Goal: Subscribe to service/newsletter

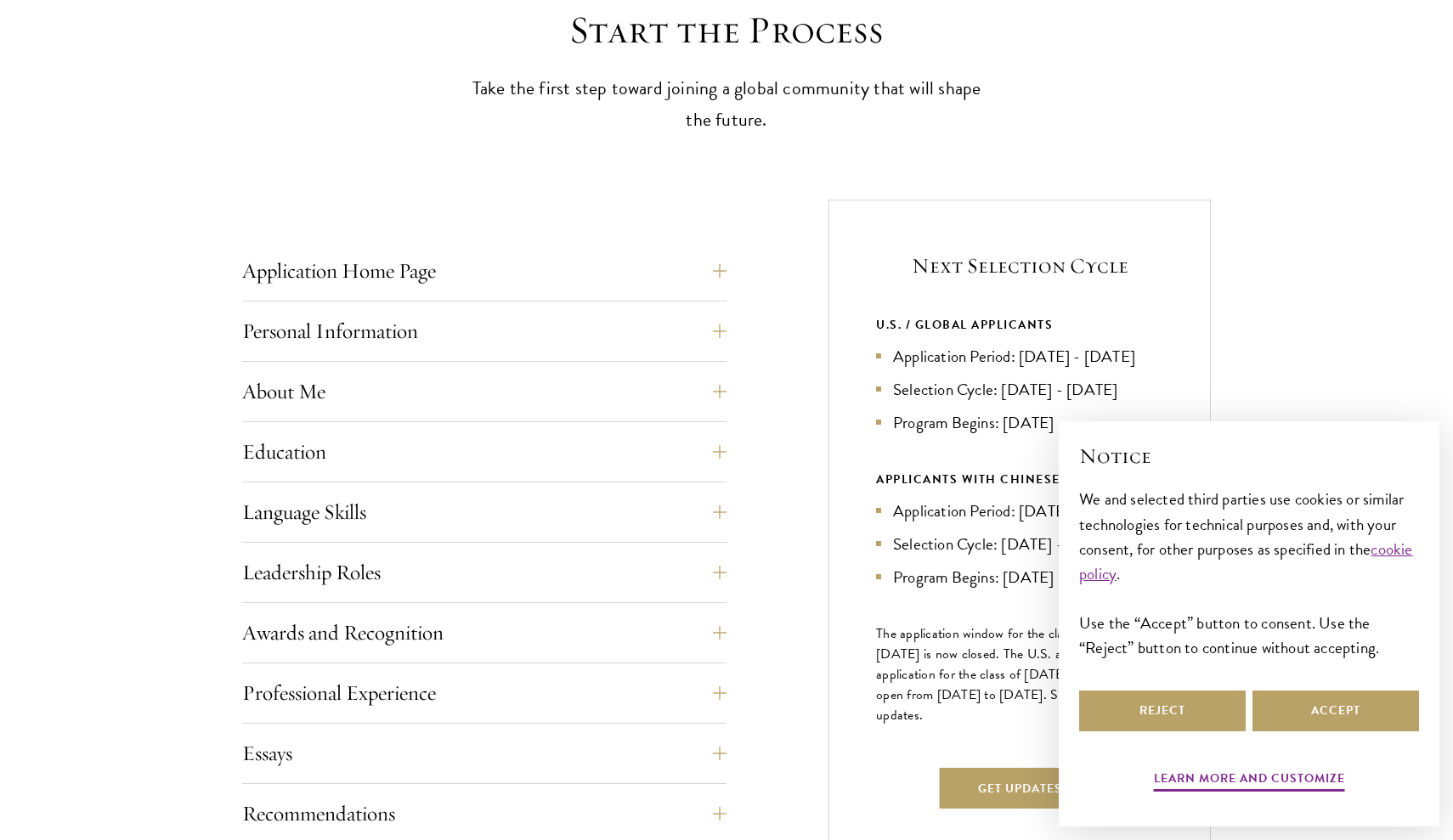
scroll to position [487, 0]
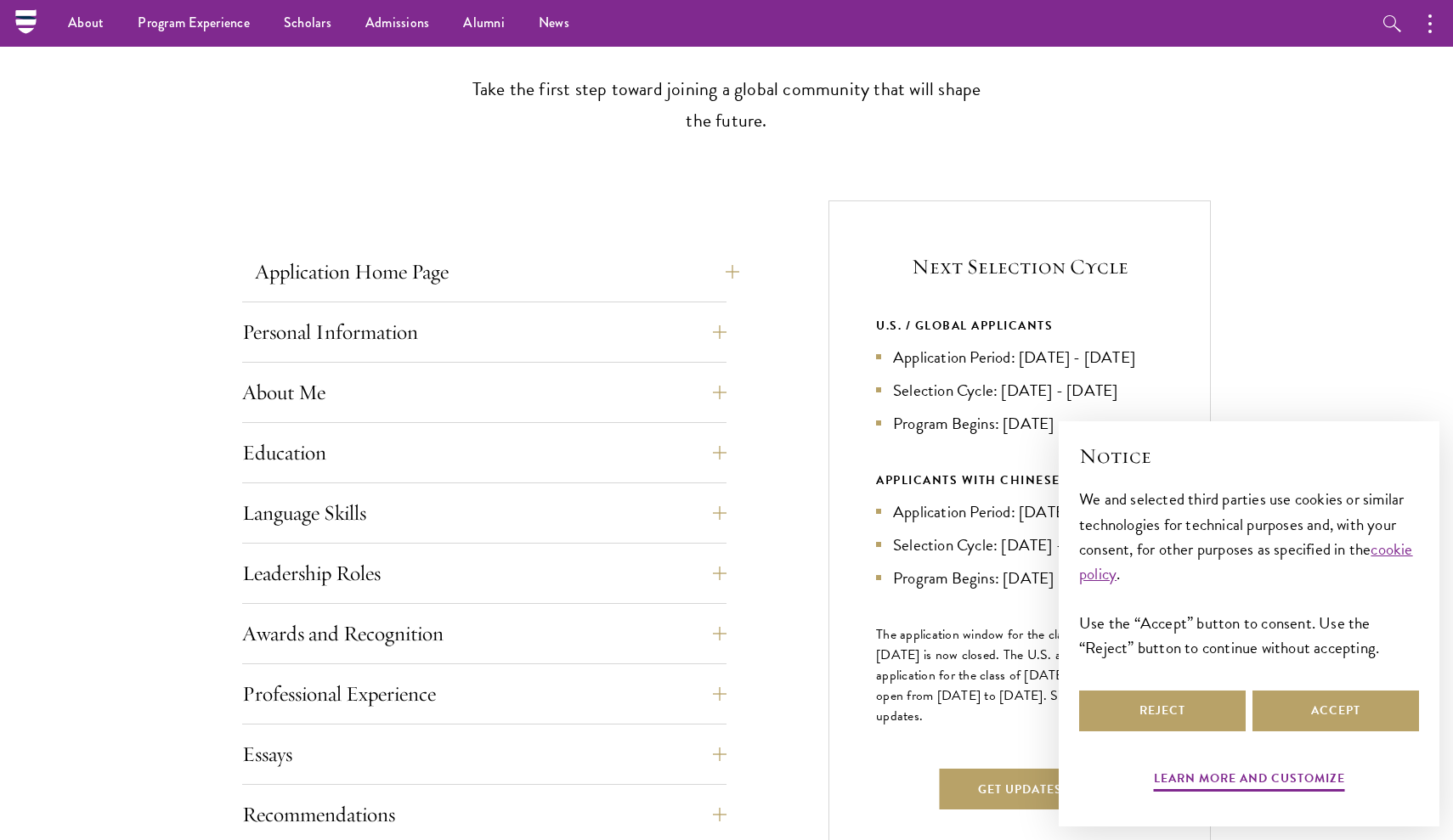
click at [471, 276] on button "Application Home Page" at bounding box center [497, 271] width 484 height 41
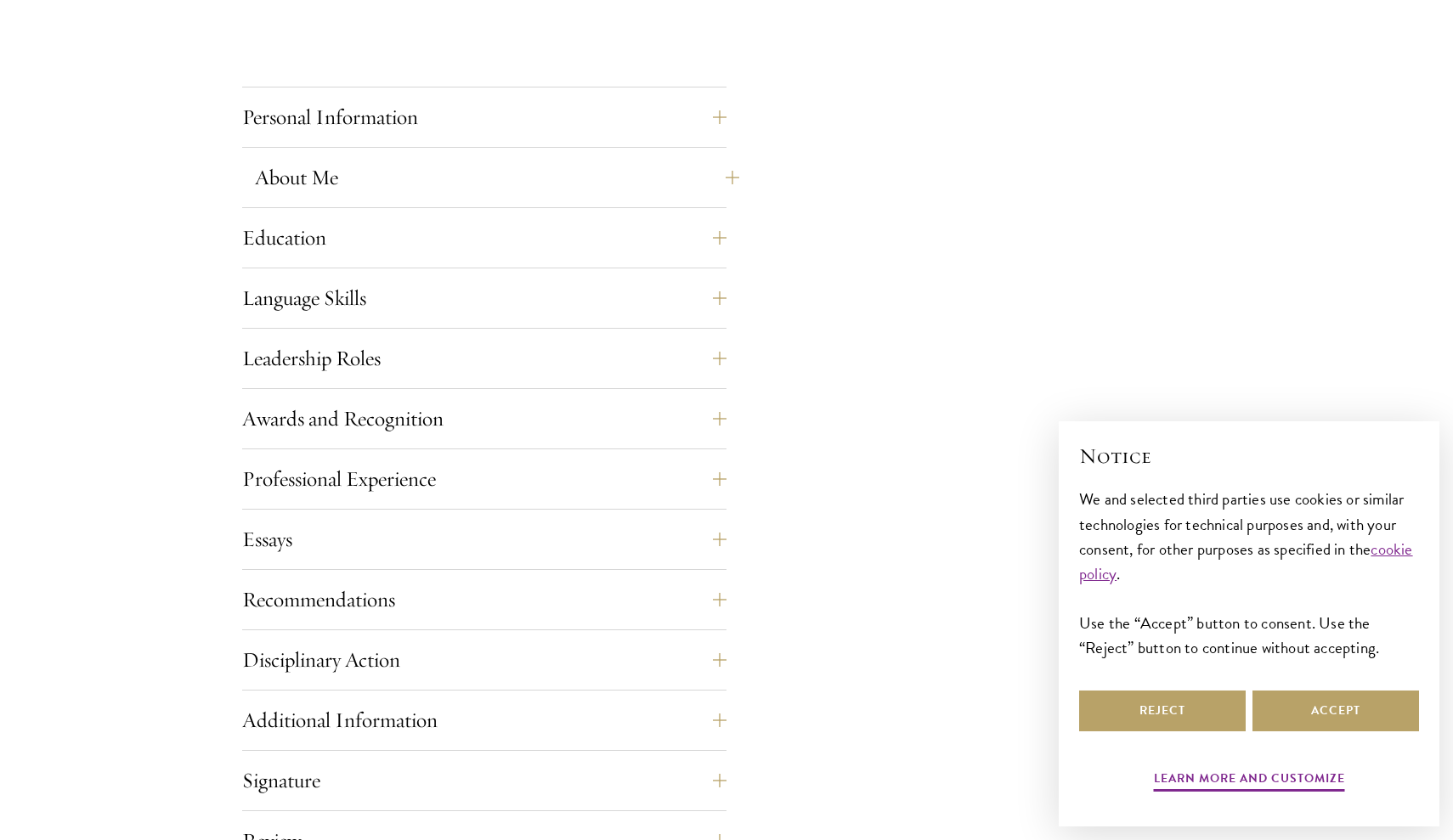
scroll to position [1498, 0]
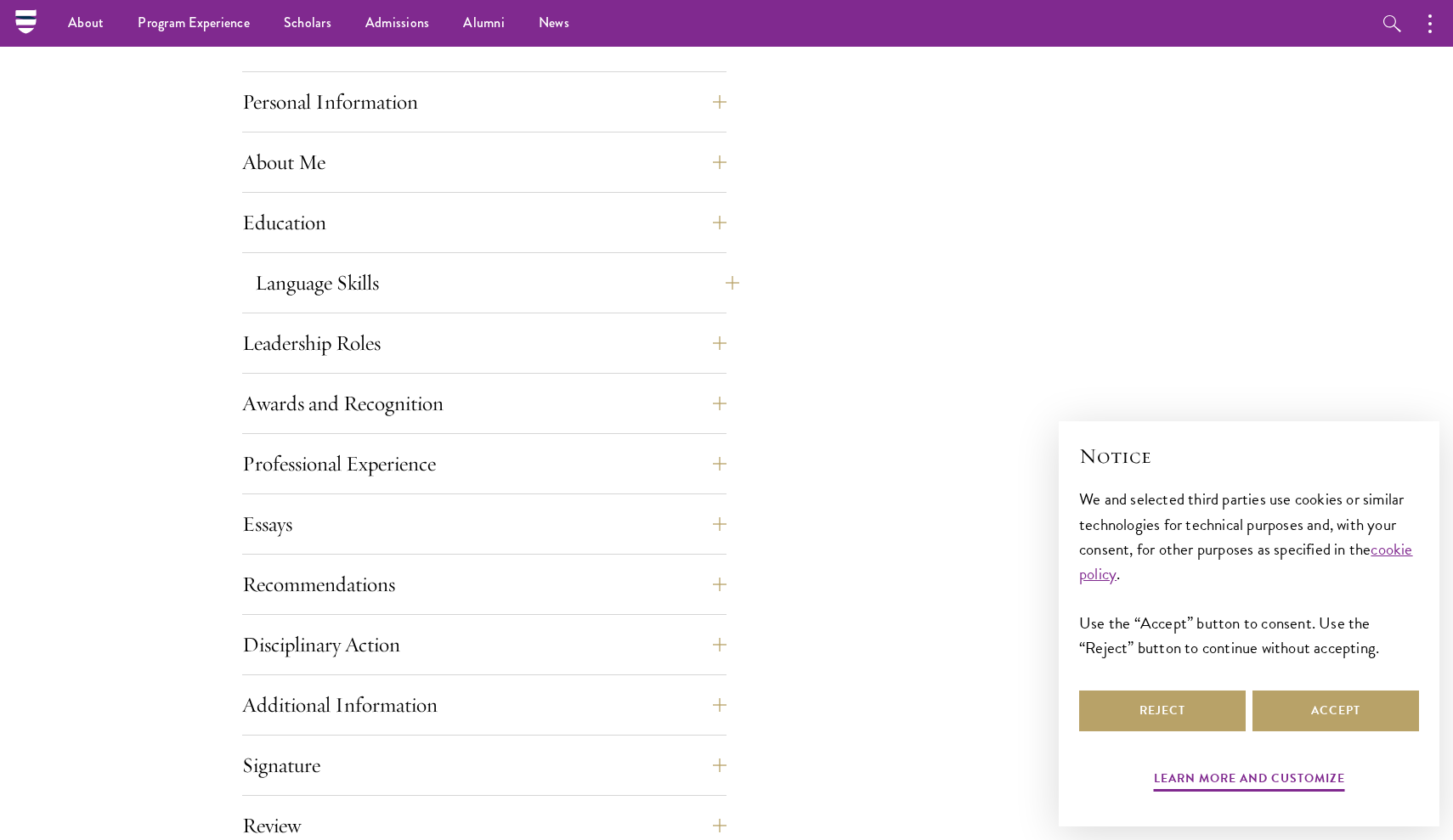
click at [409, 296] on button "Language Skills" at bounding box center [497, 283] width 484 height 41
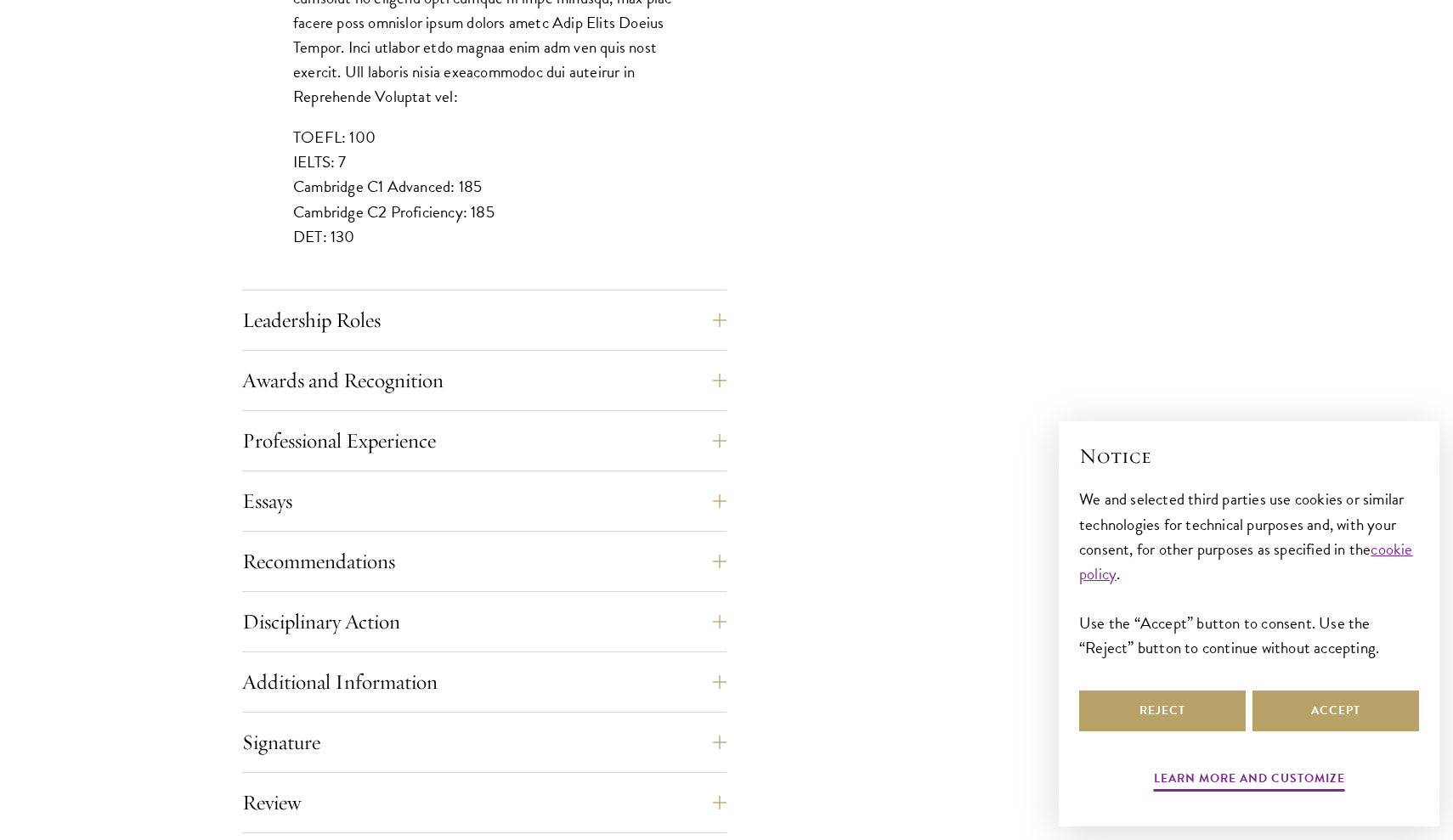
scroll to position [1605, 0]
click at [396, 298] on button "Leadership Roles" at bounding box center [497, 318] width 484 height 41
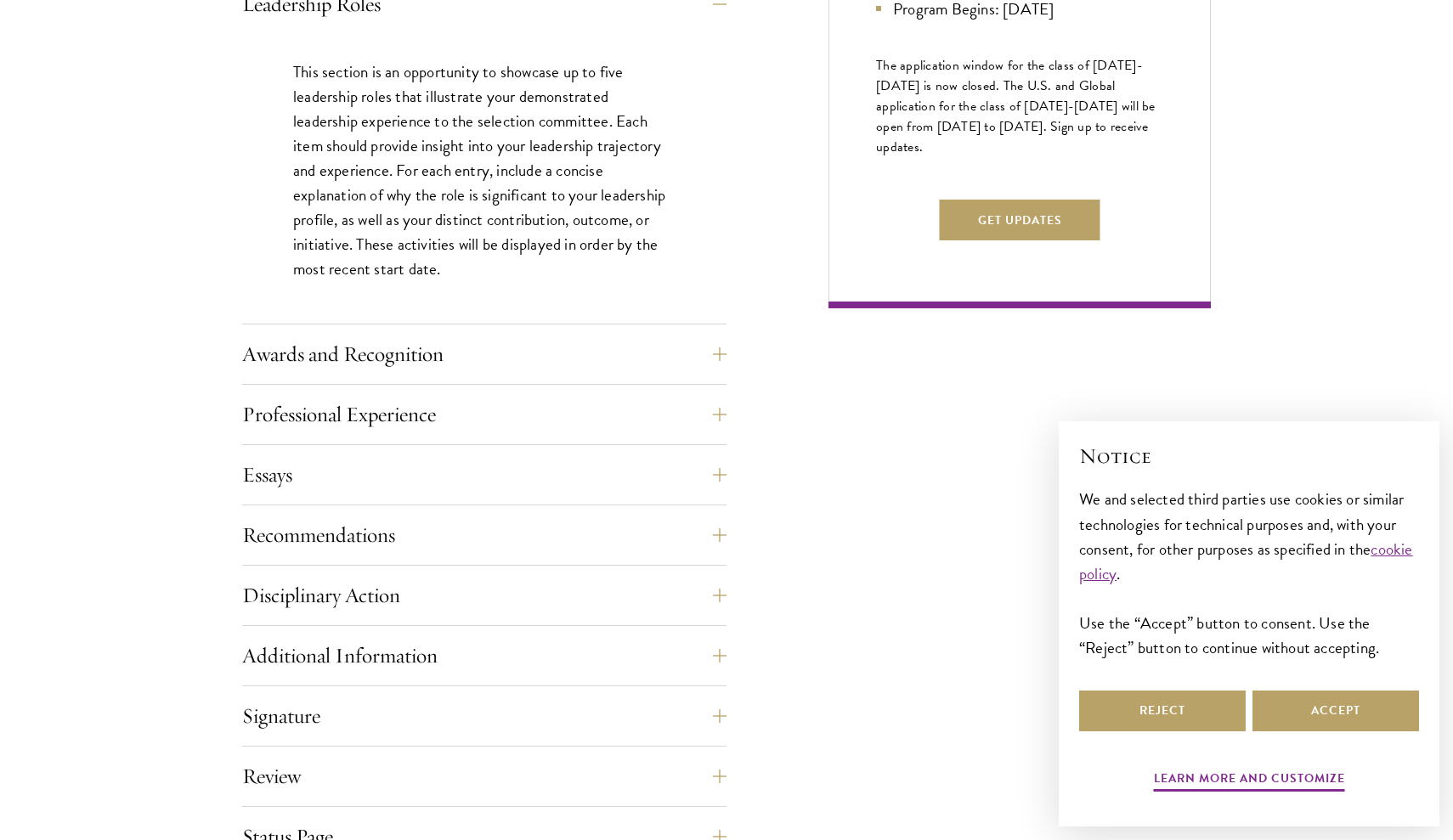
scroll to position [1055, 0]
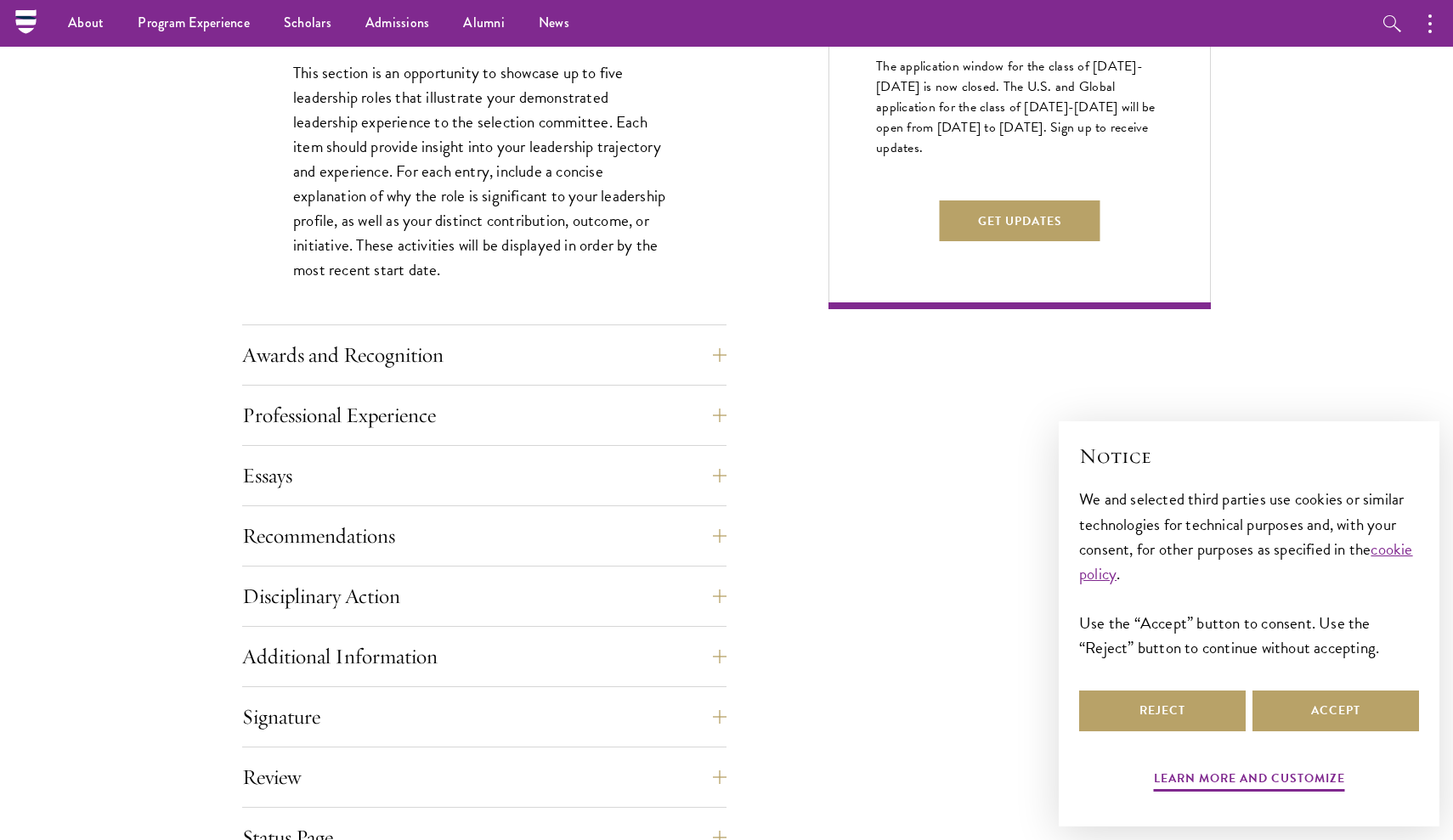
click at [340, 388] on div "Application Home Page The online application form must be completed in English.…" at bounding box center [484, 305] width 484 height 1245
click at [338, 404] on button "Professional Experience" at bounding box center [497, 415] width 484 height 41
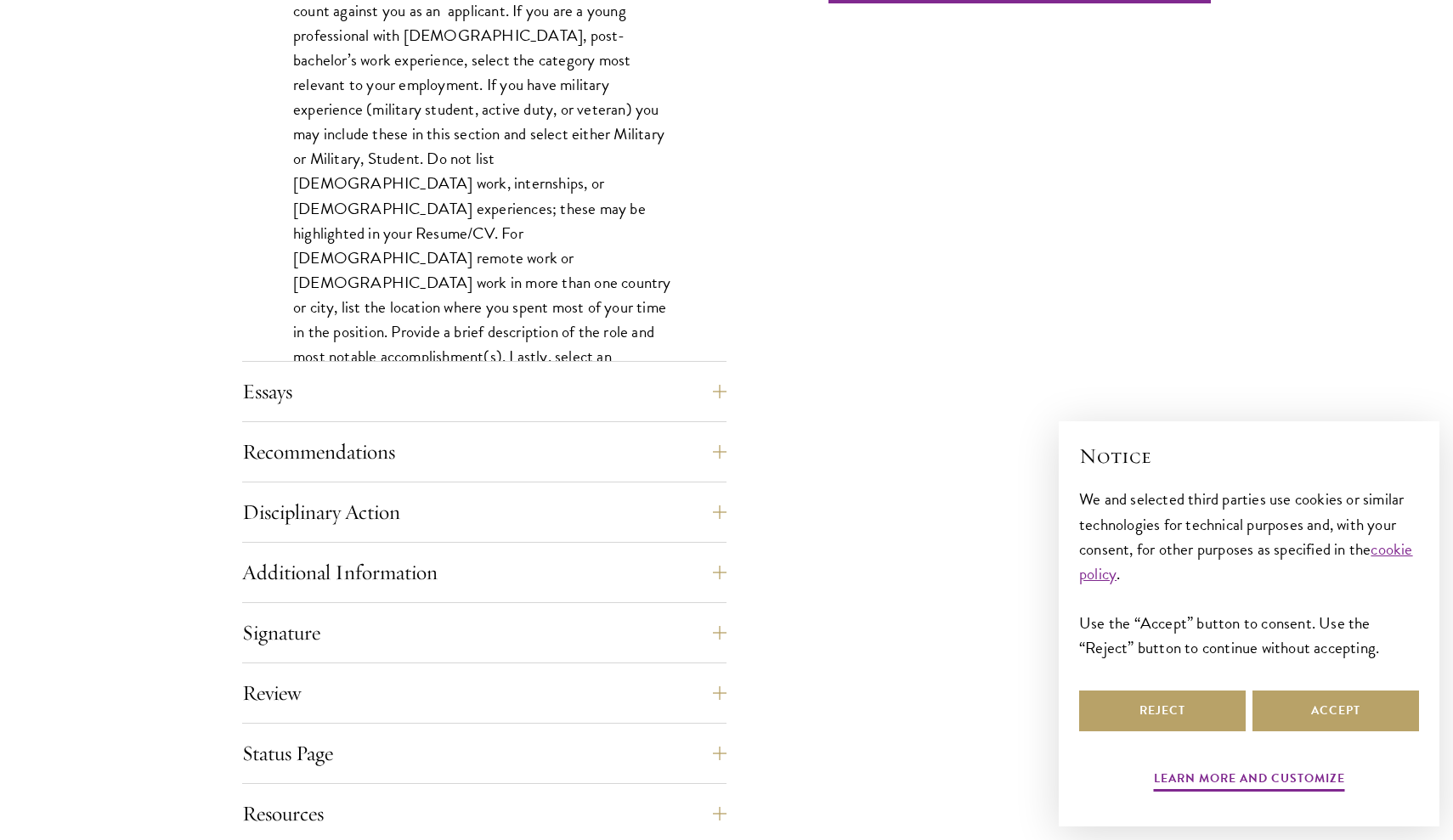
scroll to position [1362, 0]
click at [284, 435] on button "Recommendations" at bounding box center [497, 450] width 484 height 41
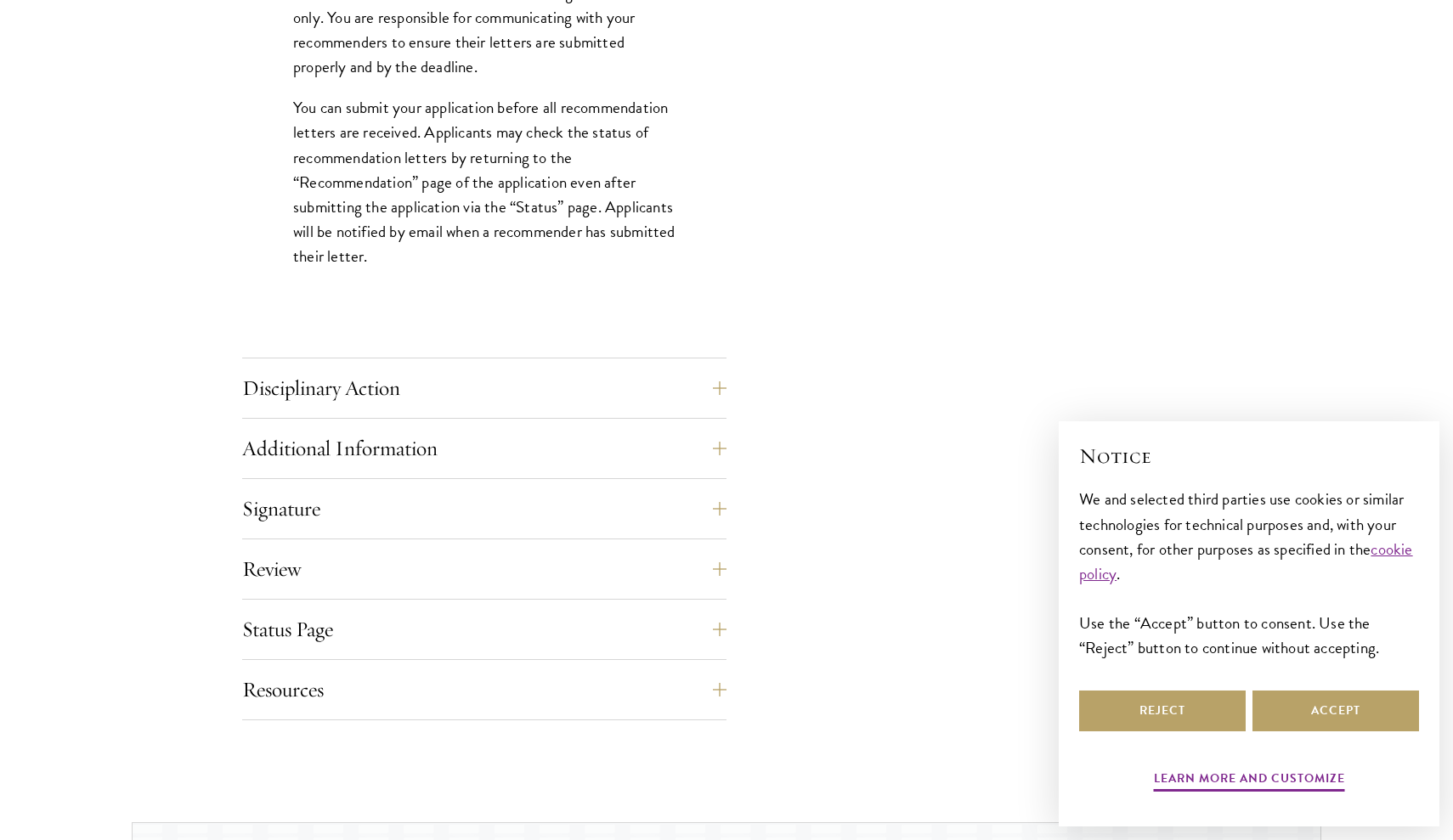
scroll to position [2415, 0]
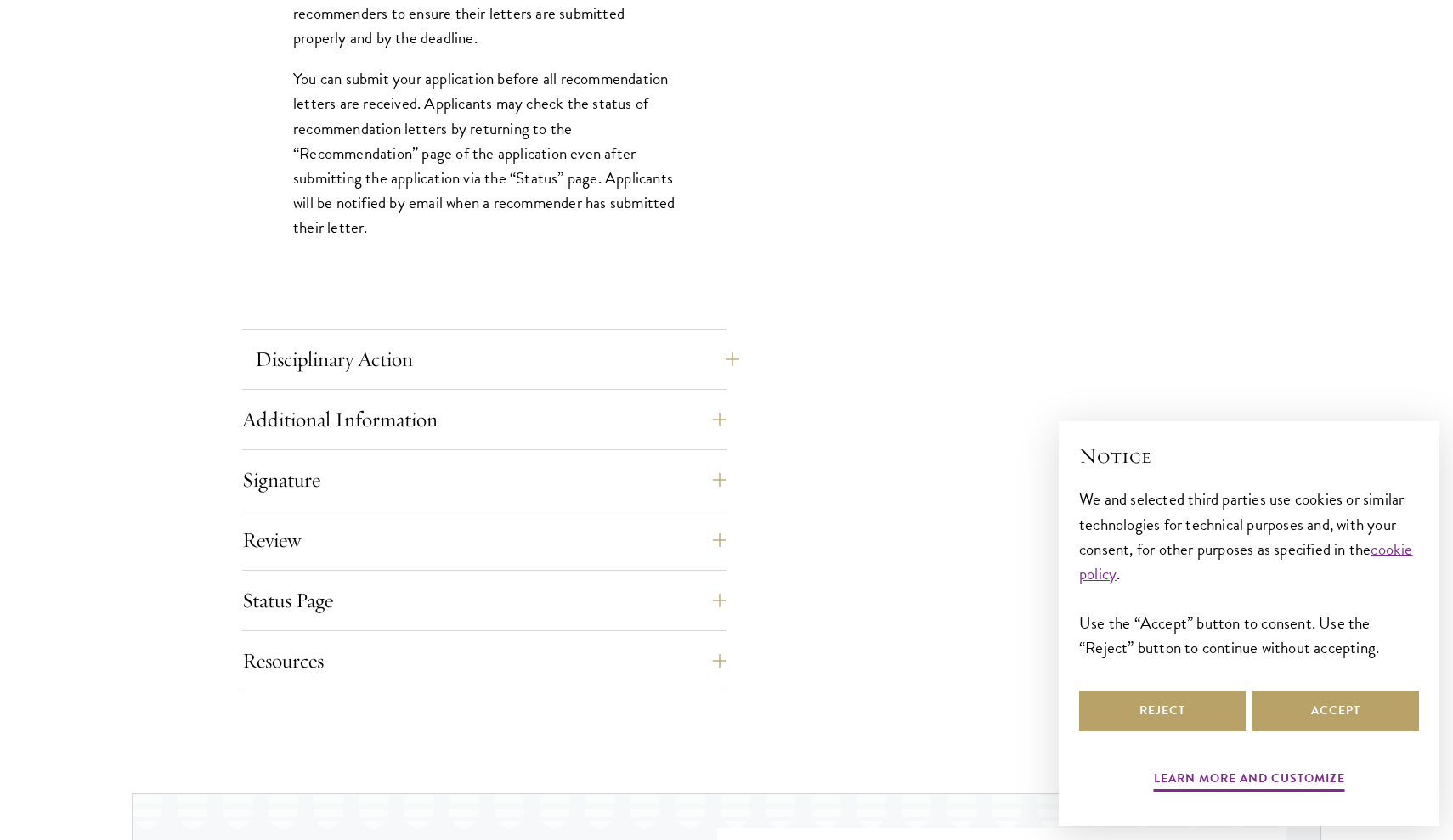
click at [321, 347] on button "Disciplinary Action" at bounding box center [497, 359] width 484 height 41
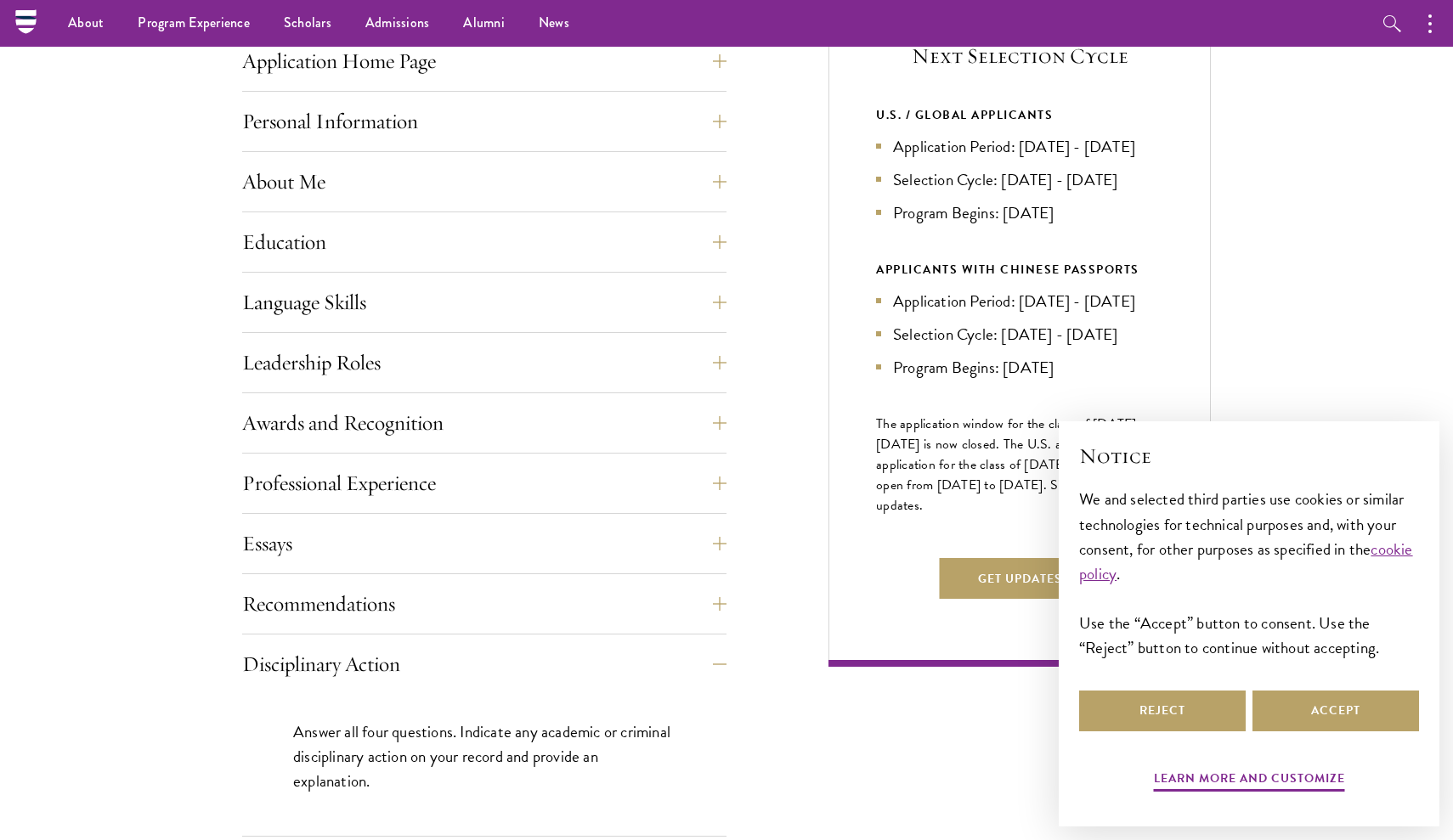
scroll to position [694, 0]
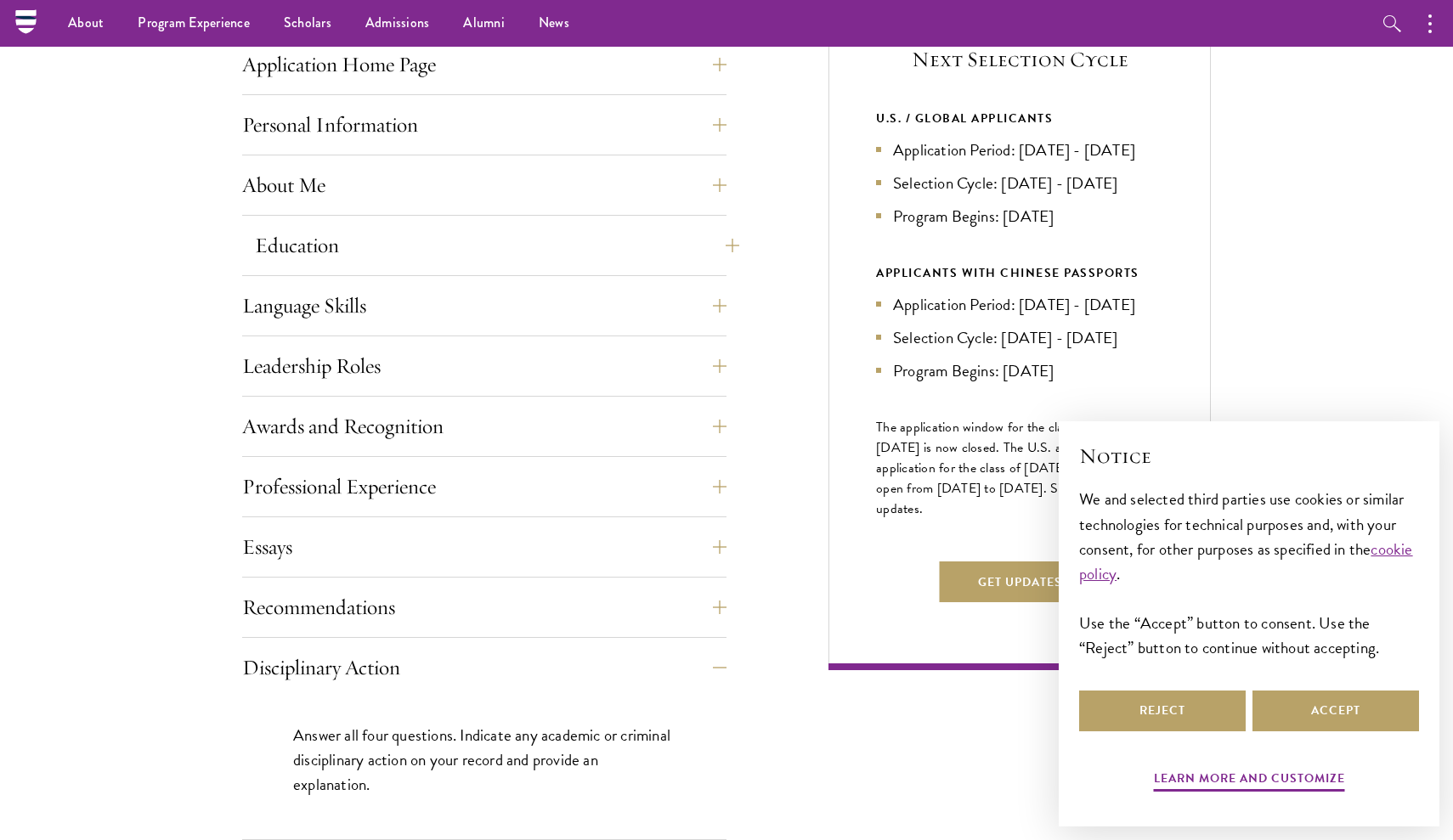
click at [320, 245] on button "Education" at bounding box center [497, 245] width 484 height 41
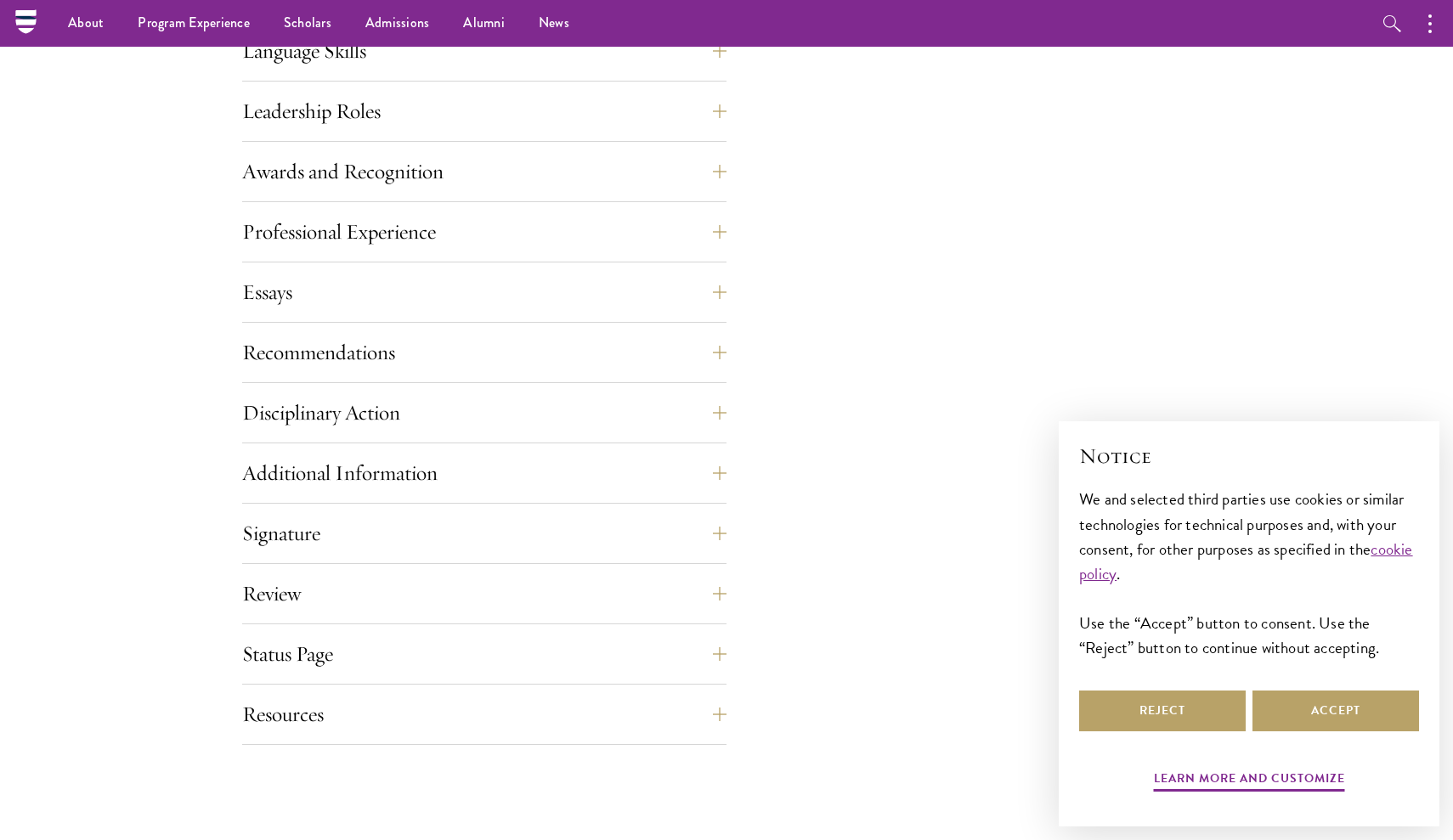
scroll to position [3042, 0]
click at [290, 663] on button "Status Page" at bounding box center [497, 654] width 484 height 41
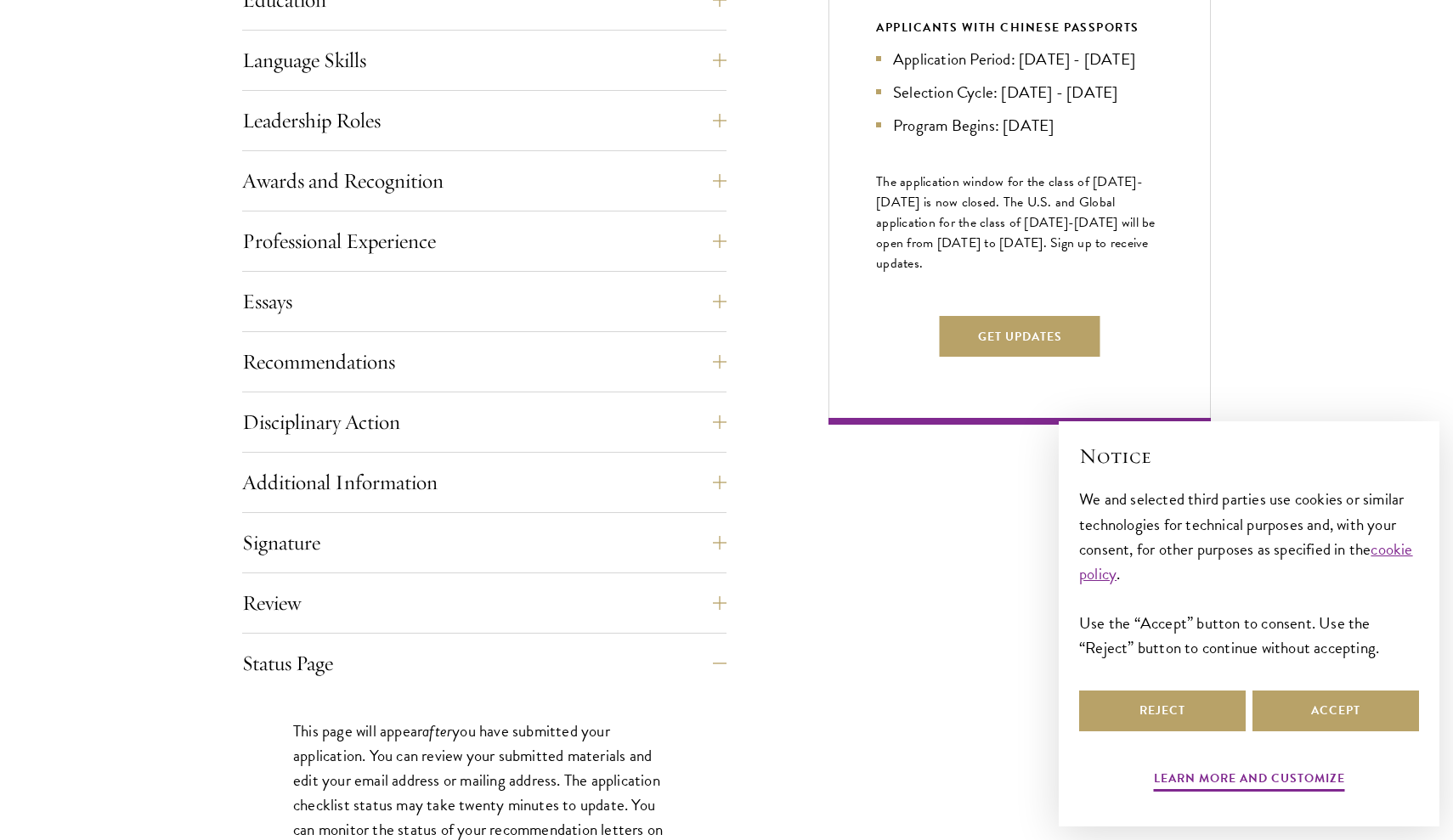
scroll to position [943, 0]
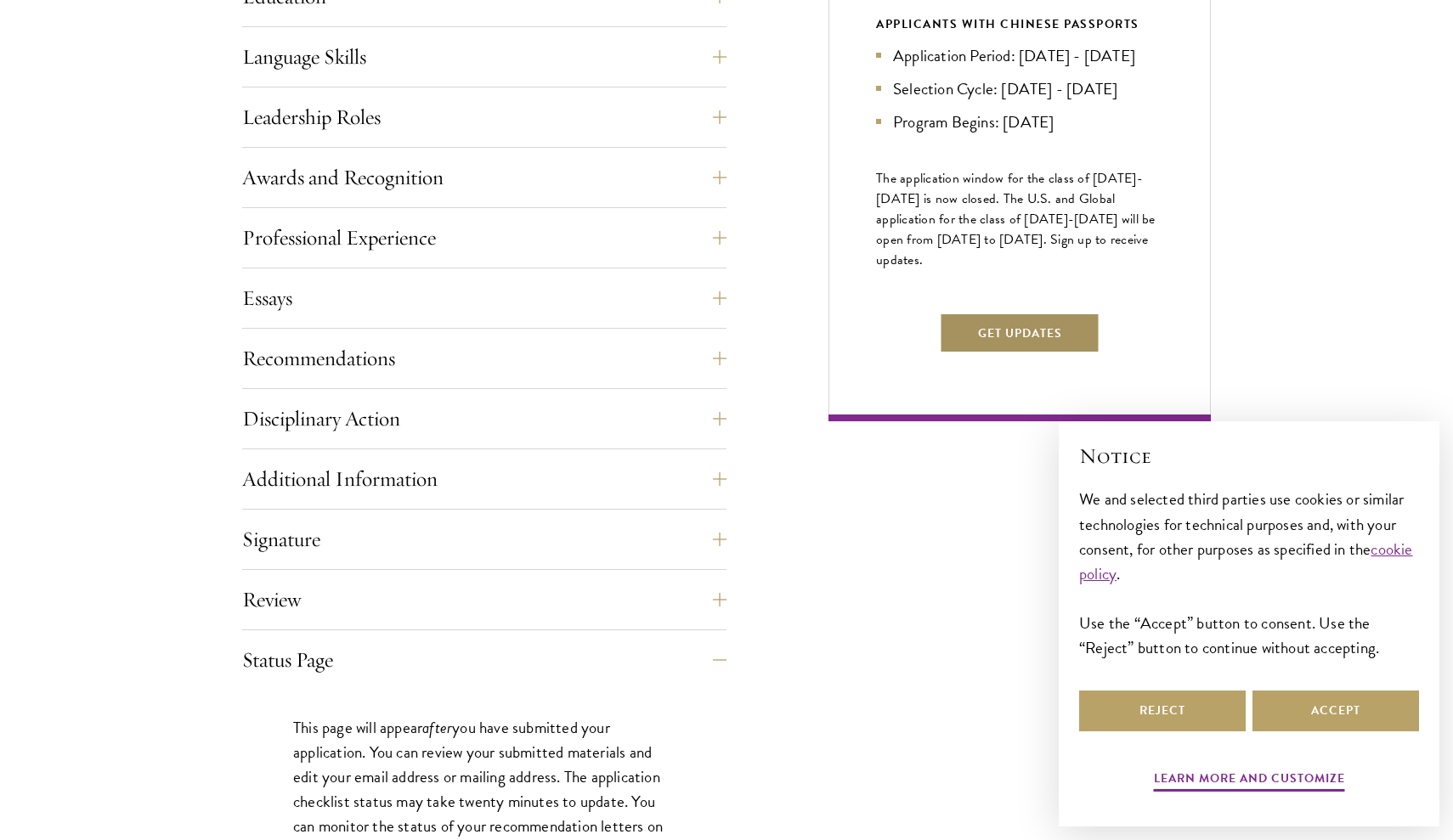
click at [992, 353] on button "Get Updates" at bounding box center [1019, 332] width 161 height 41
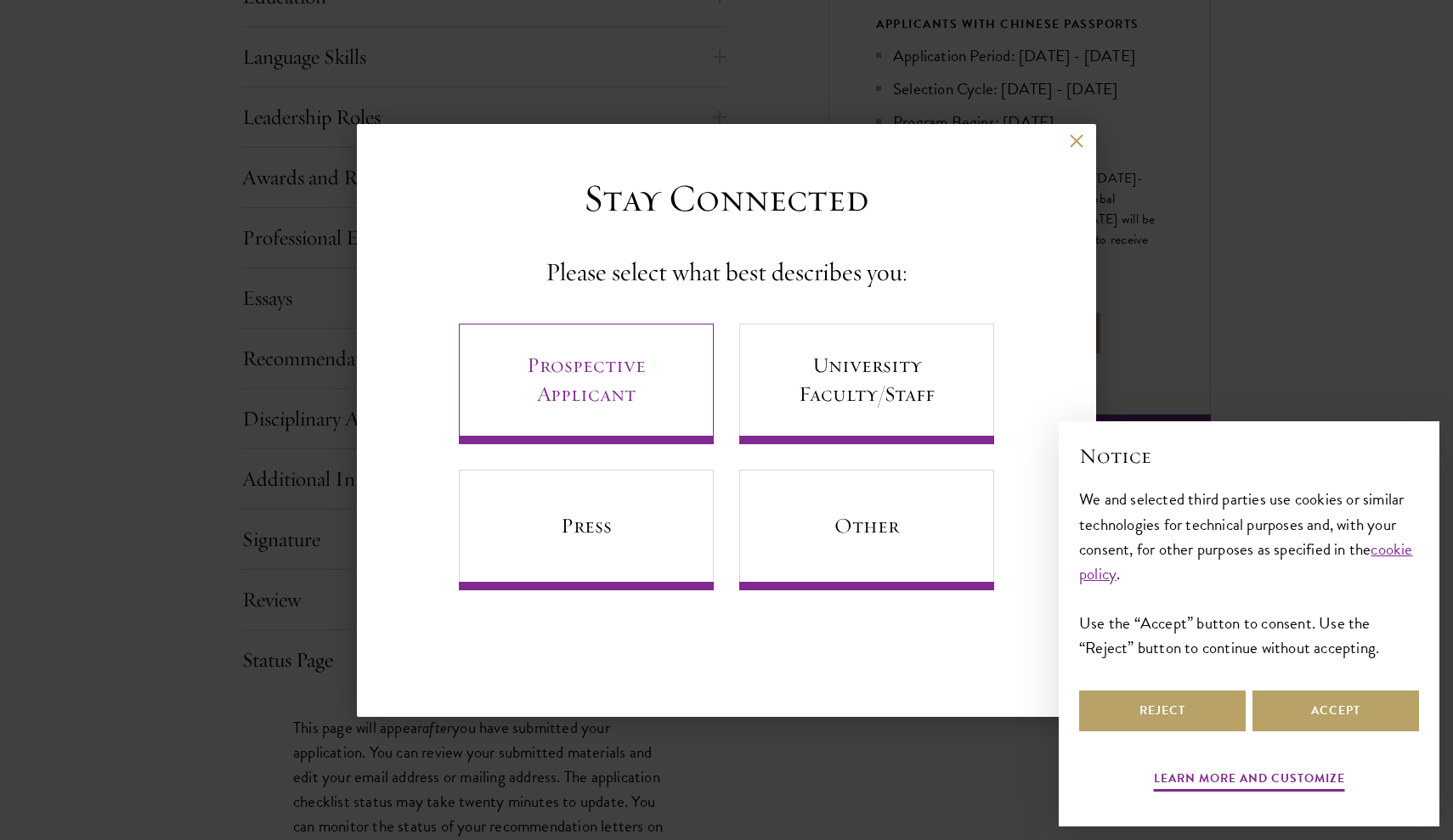
click at [614, 404] on link "Prospective Applicant" at bounding box center [587, 384] width 255 height 121
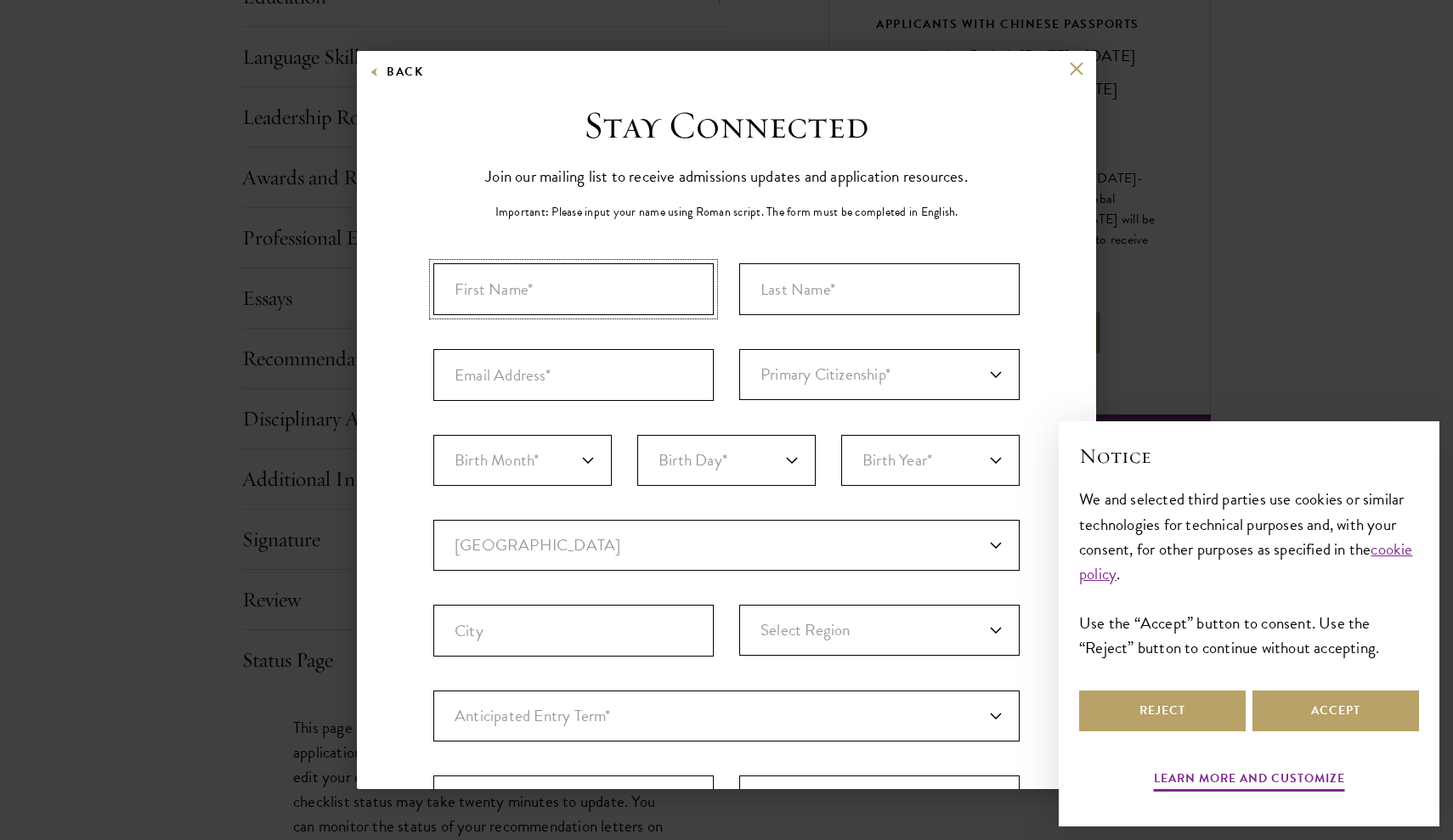
type input "d"
type input "sayf"
type input "[PERSON_NAME]"
type input "[EMAIL_ADDRESS][DOMAIN_NAME]"
select select "IS"
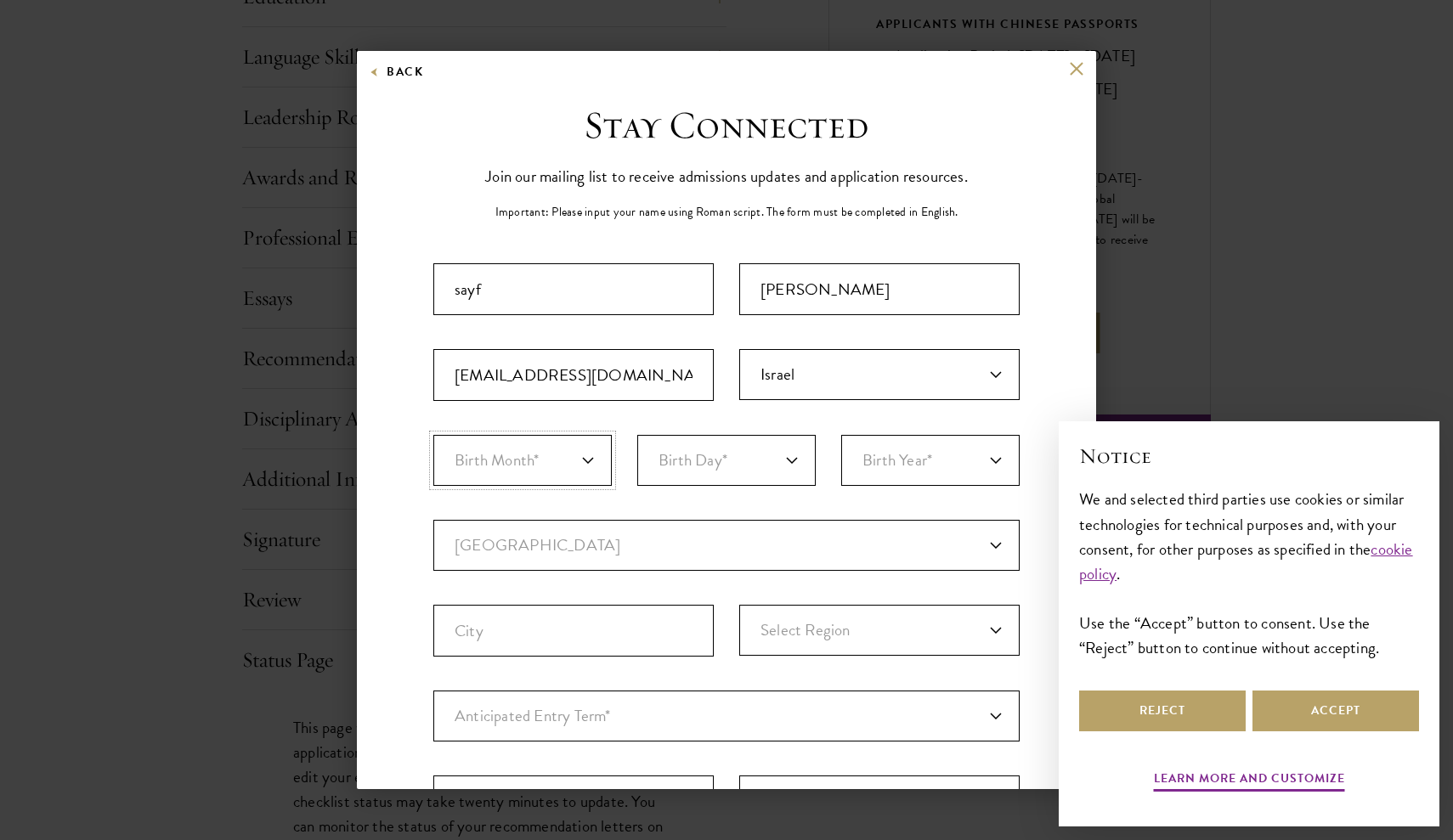
select select "08"
select select "25"
click at [899, 426] on div "Important: The form must be completed in English. [PERSON_NAME] [EMAIL_ADDRESS]…" at bounding box center [726, 592] width 586 height 660
select select "1999"
select select "IS"
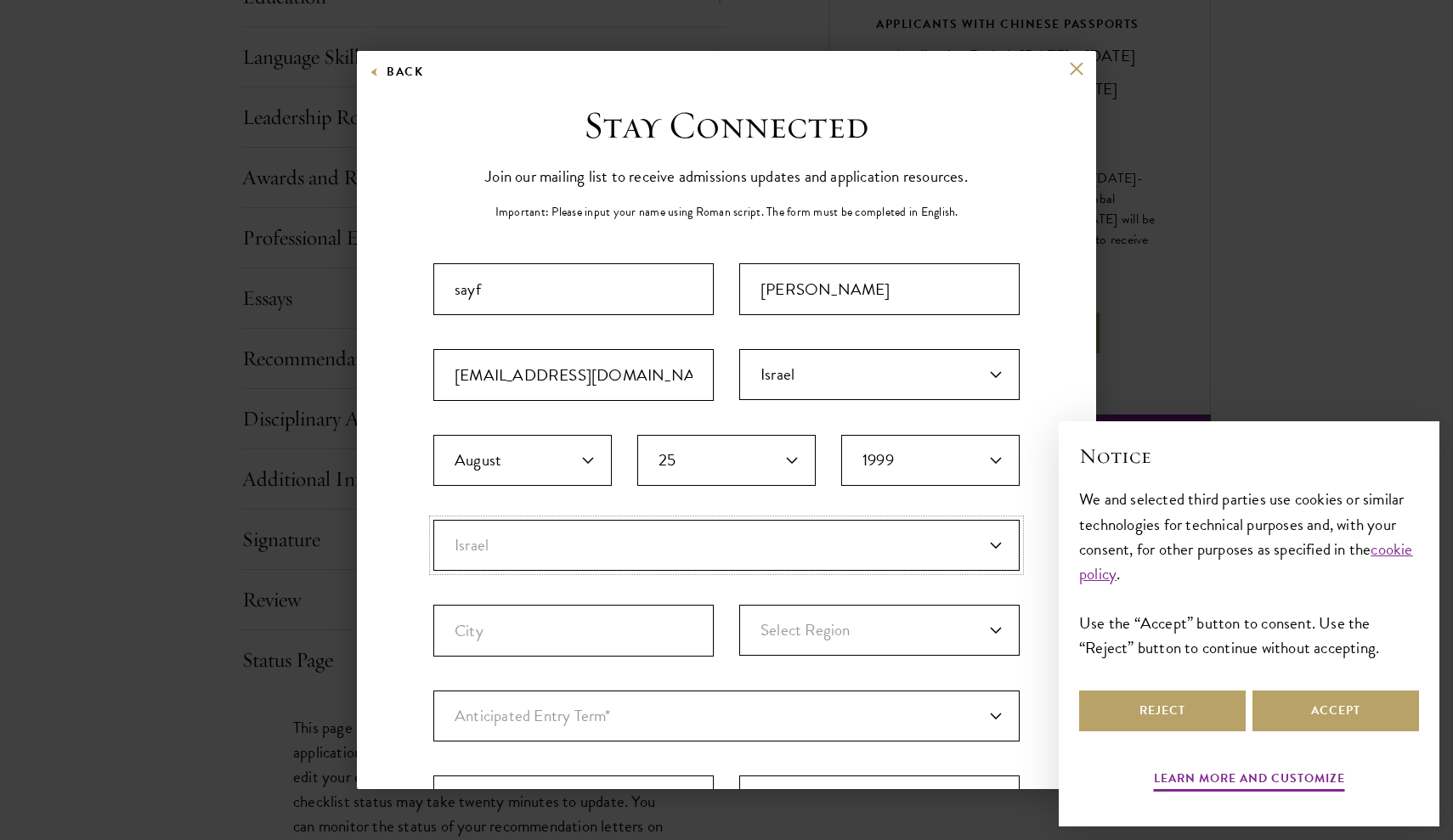
select select
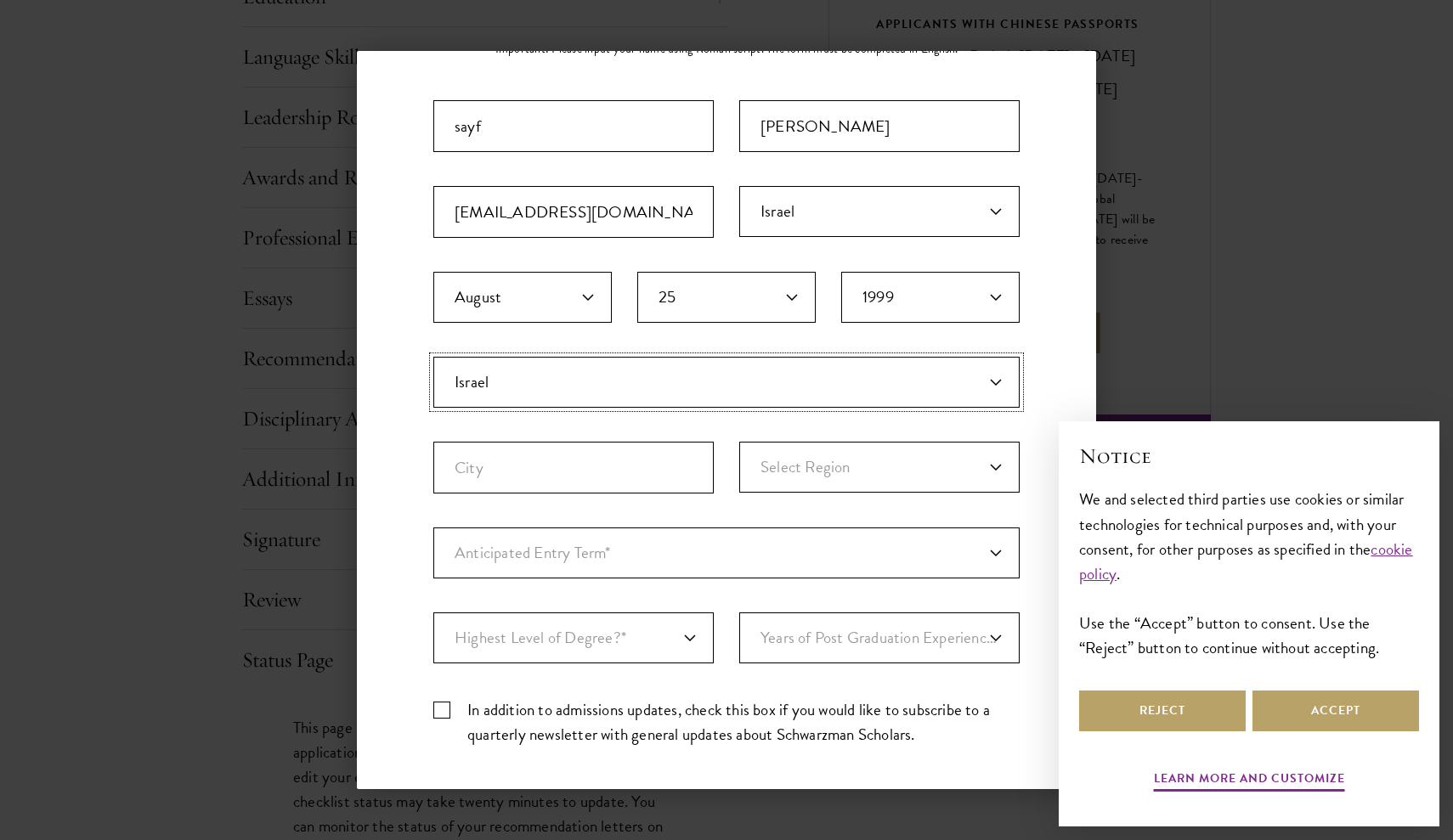
scroll to position [161, 0]
drag, startPoint x: 582, startPoint y: 480, endPoint x: 687, endPoint y: 444, distance: 111.0
click at [688, 444] on input "baqa elgharb" at bounding box center [574, 470] width 280 height 51
paste input "al-gharbiyye"
type input "baqa al-gharbiyye"
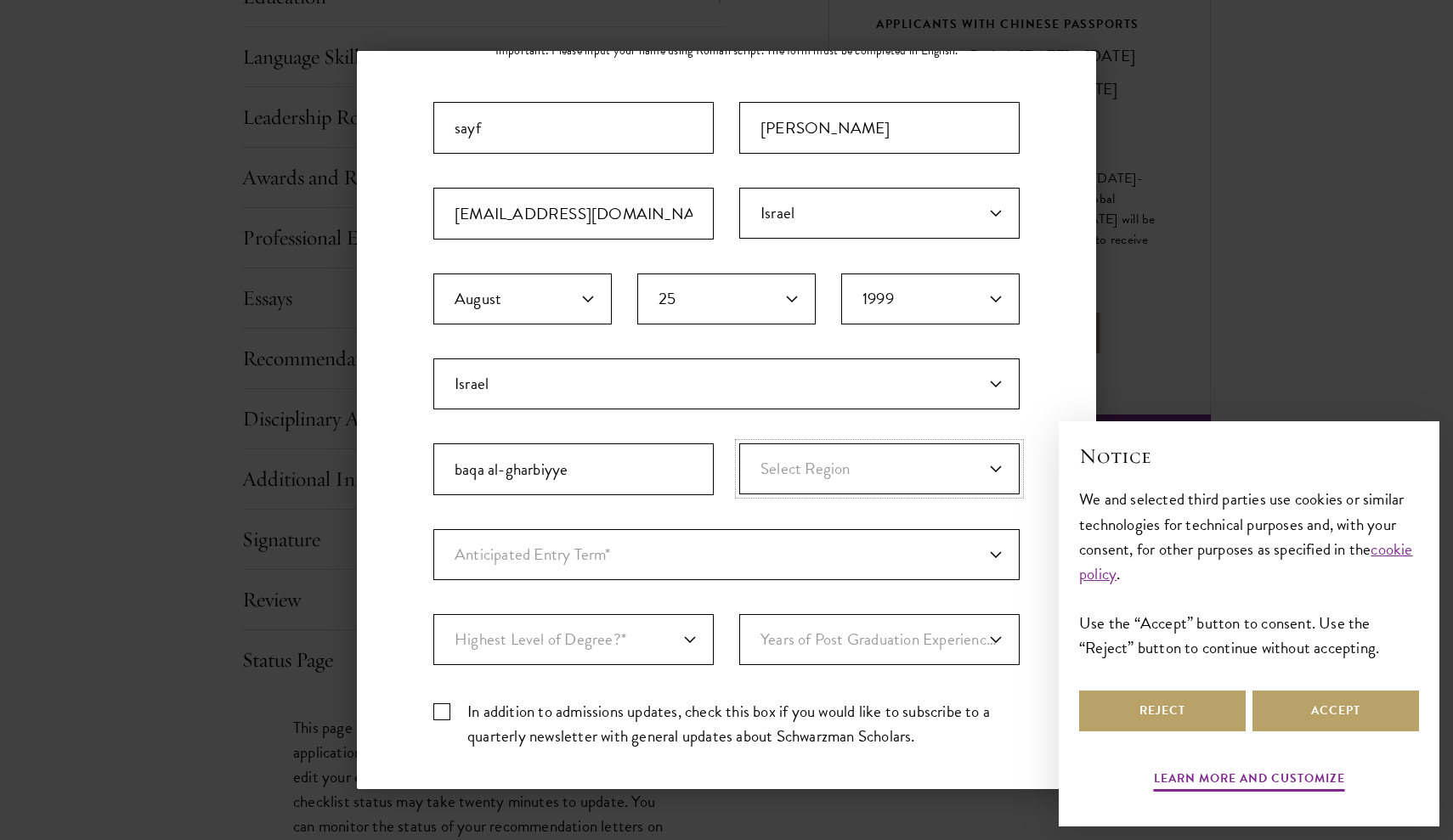
select select "[GEOGRAPHIC_DATA]"
select select "a6790467-ebe7-4045-a56a-66c1cae98076"
select select "baef124f-e103-44b1-8ca6-5d0669438e44"
click at [850, 652] on select "Years of Post Graduation Experience?* 1 2 3 4 5 6 7 8 9 10" at bounding box center [879, 640] width 280 height 51
select select "1"
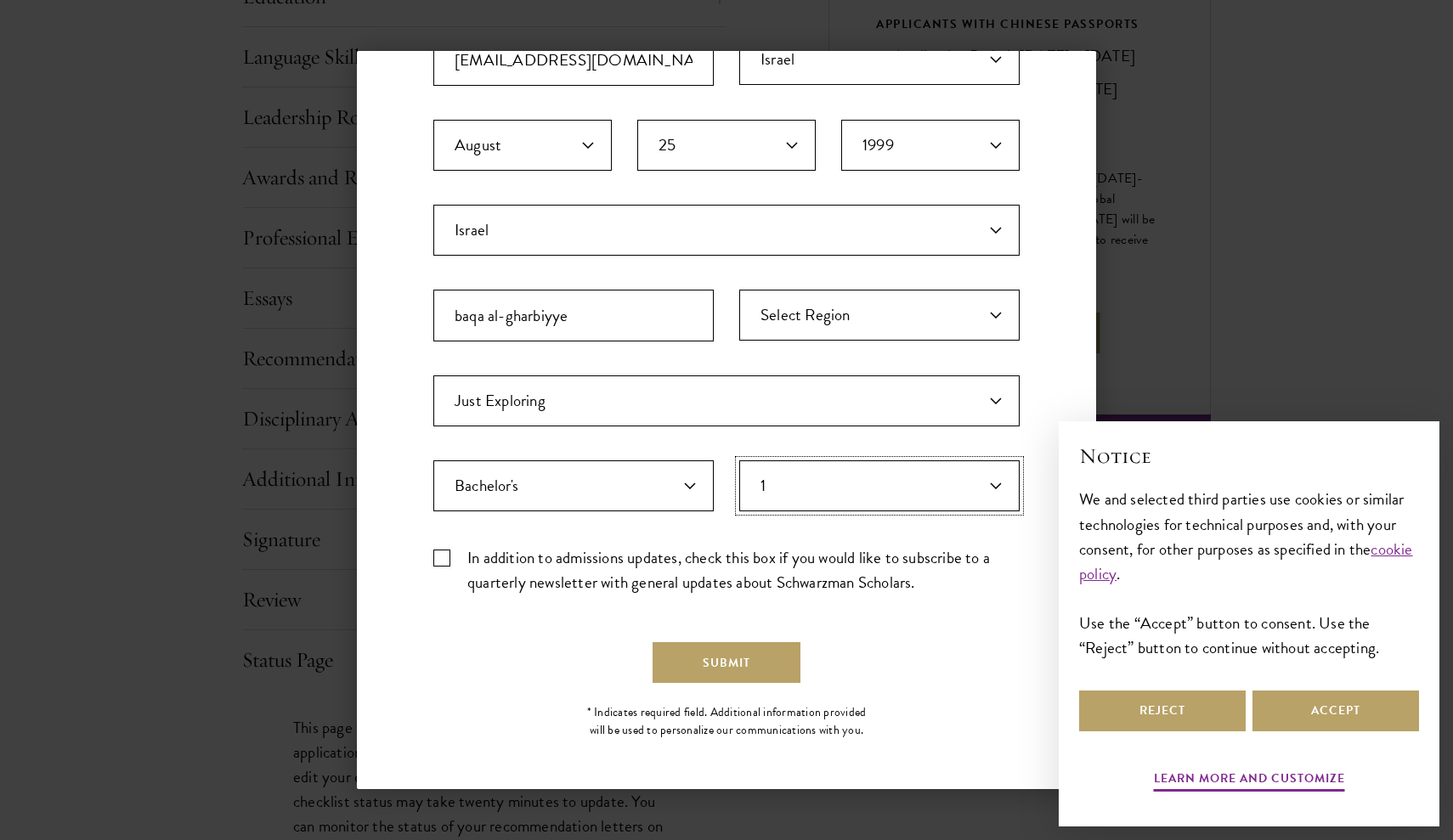
scroll to position [314, 0]
click at [696, 655] on button "Submit" at bounding box center [726, 663] width 148 height 41
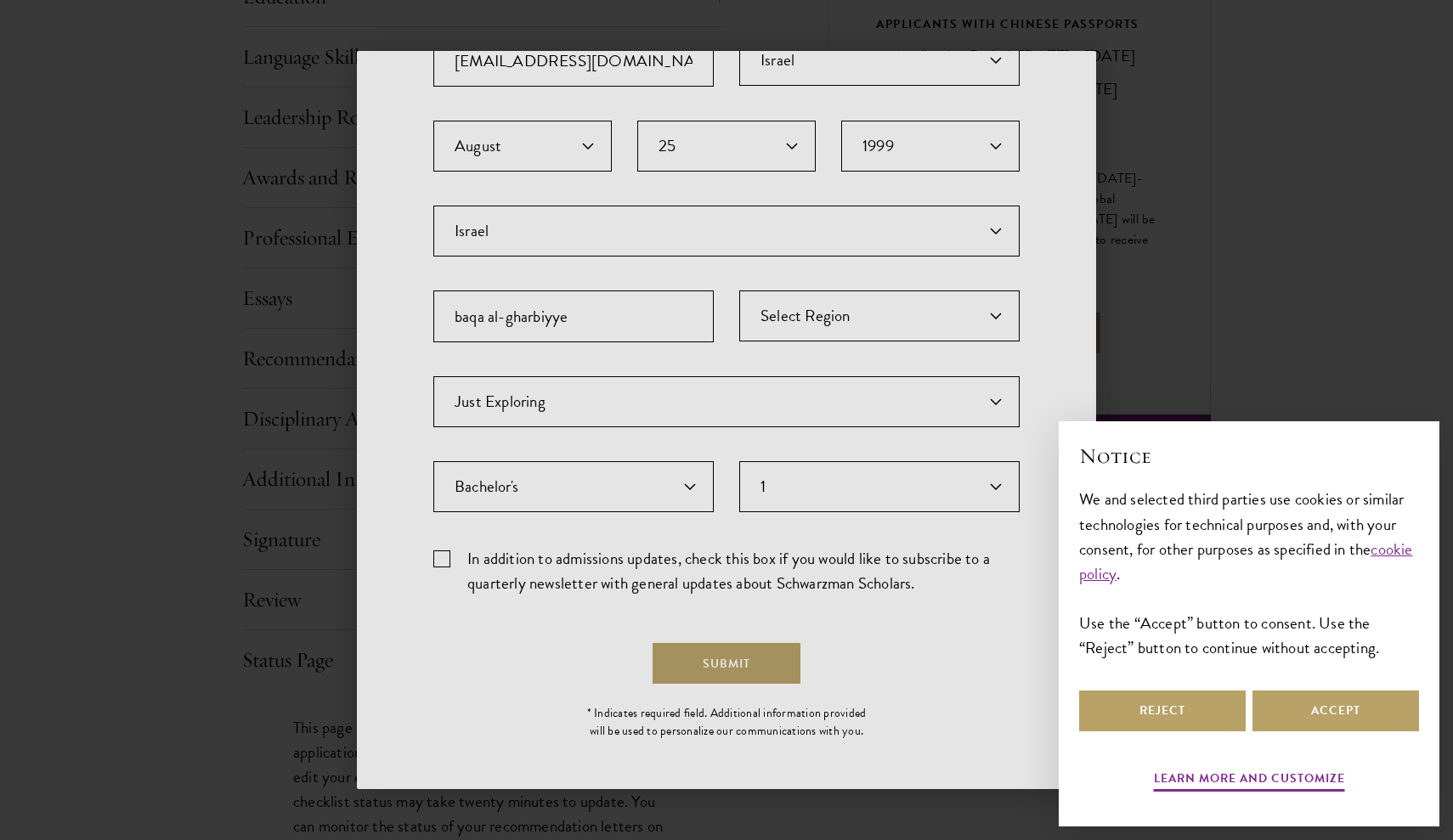
scroll to position [0, 0]
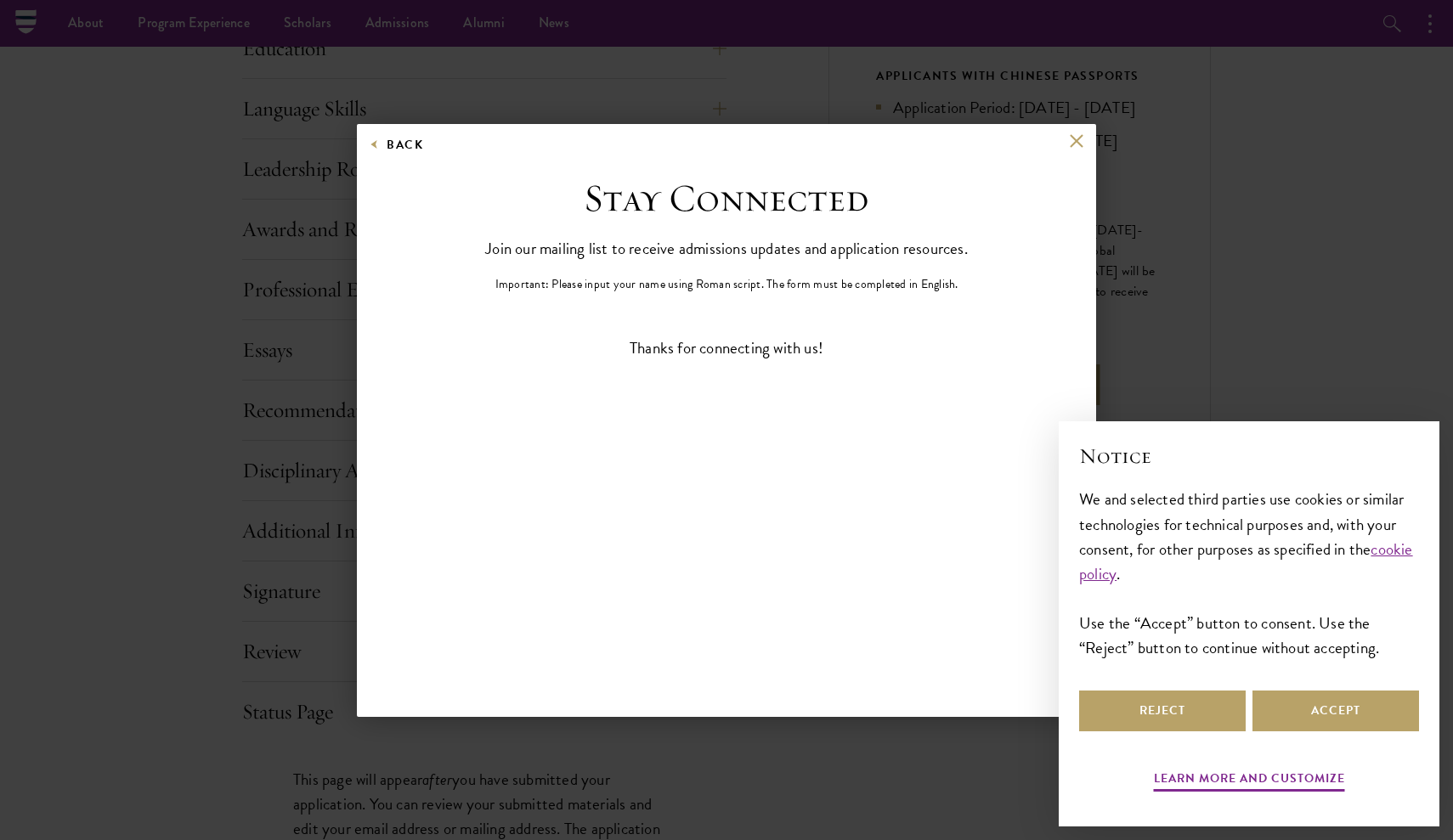
click at [1074, 142] on button at bounding box center [1076, 141] width 14 height 14
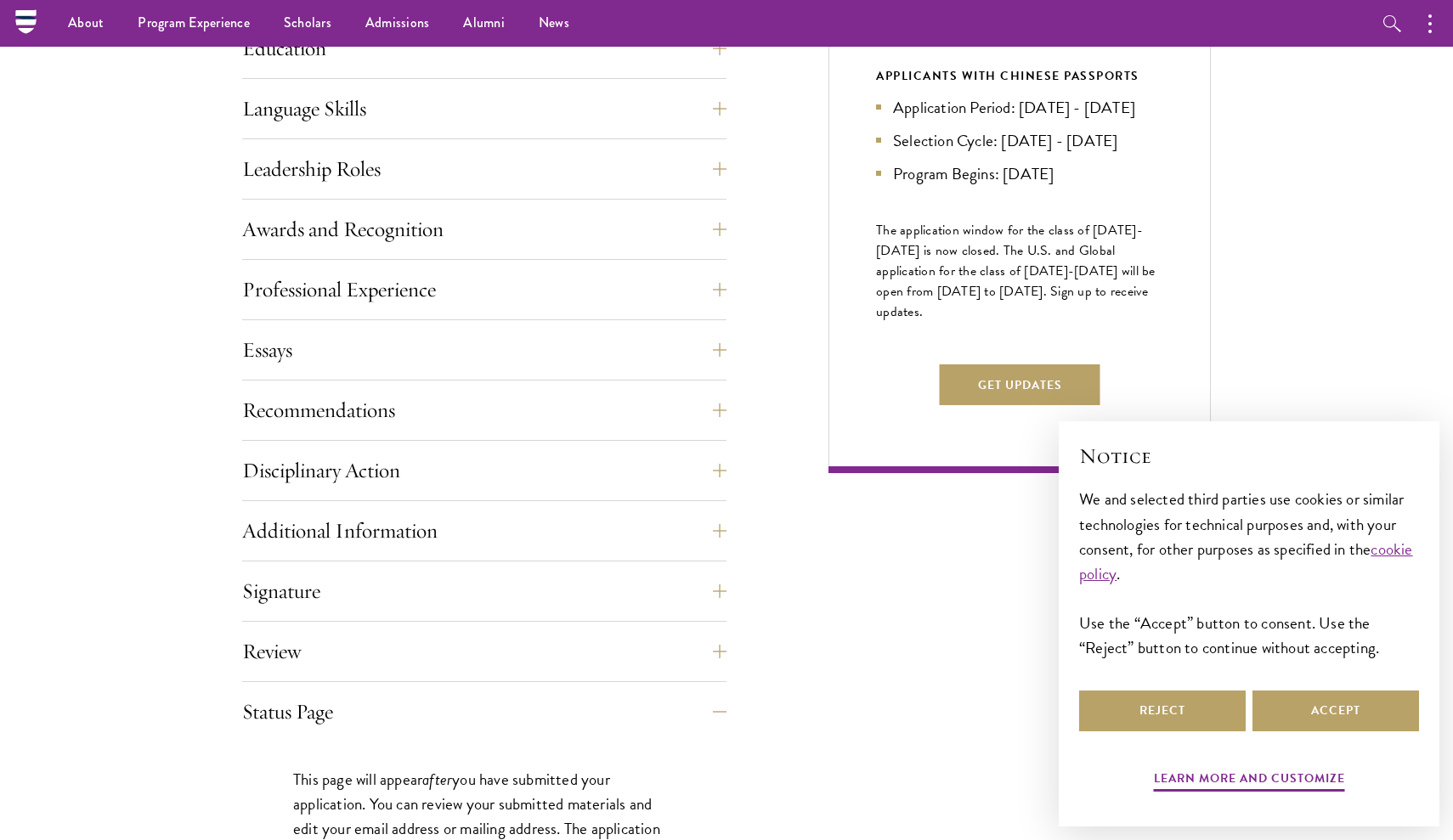
scroll to position [761, 0]
